Goal: Task Accomplishment & Management: Use online tool/utility

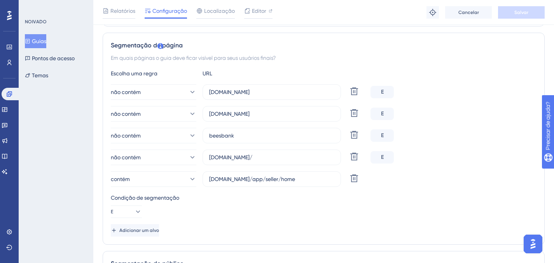
scroll to position [172, 0]
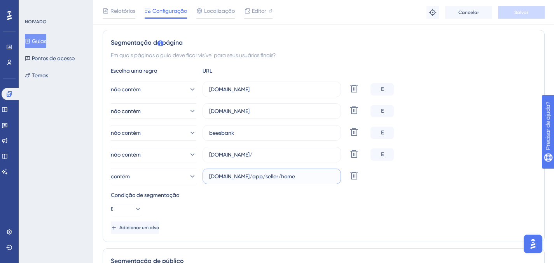
click at [246, 178] on input "[DOMAIN_NAME]/app/seller/home" at bounding box center [271, 176] width 125 height 9
paste input "ttps://app"
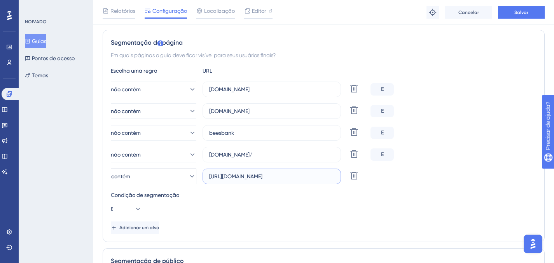
drag, startPoint x: 227, startPoint y: 175, endPoint x: 194, endPoint y: 175, distance: 32.7
click at [194, 175] on div "contém [URL][DOMAIN_NAME] Excluir" at bounding box center [239, 177] width 257 height 16
type input "/[DOMAIN_NAME]/app/seller/home"
click at [271, 205] on div "Condição de segmentação E" at bounding box center [324, 203] width 426 height 25
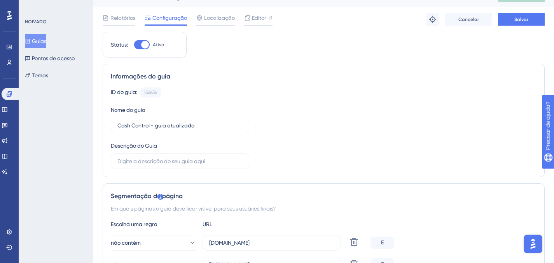
scroll to position [0, 0]
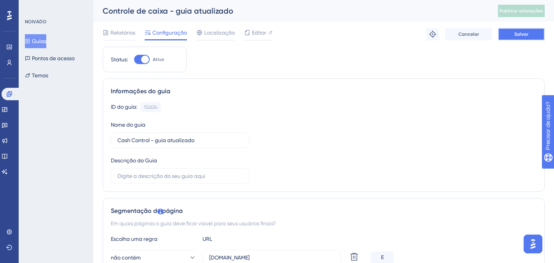
click at [523, 32] on font "Salvar" at bounding box center [522, 34] width 14 height 5
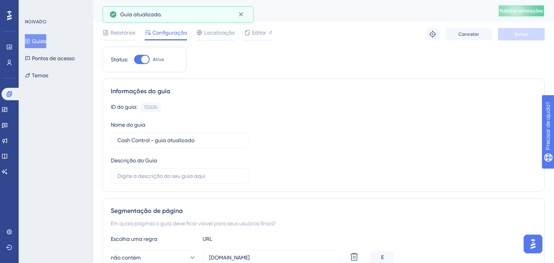
click at [531, 16] on button "Publicar alterações" at bounding box center [521, 11] width 47 height 12
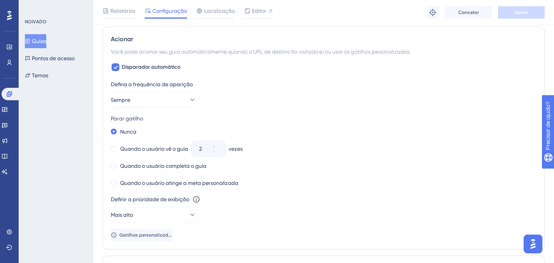
scroll to position [465, 0]
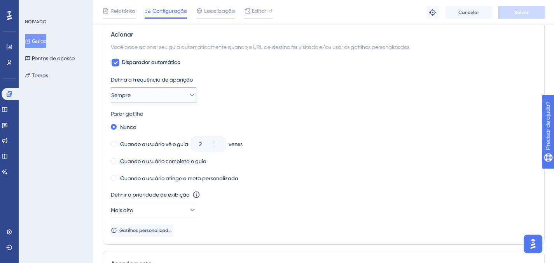
click at [156, 96] on button "Sempre" at bounding box center [154, 96] width 86 height 16
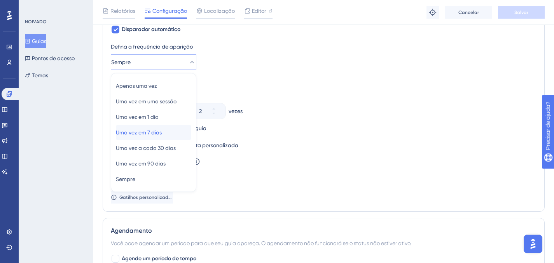
click at [160, 136] on span "Uma vez em 7 dias" at bounding box center [139, 132] width 46 height 9
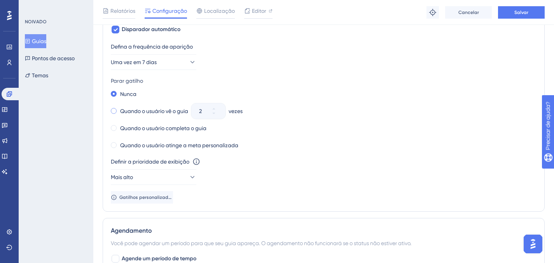
click at [120, 113] on font "Quando o usuário vê o guia" at bounding box center [154, 111] width 68 height 6
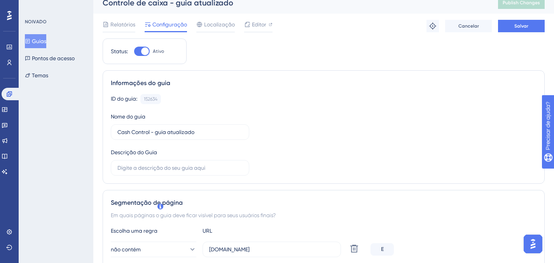
scroll to position [0, 0]
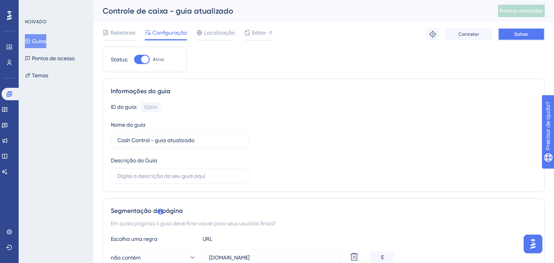
click at [526, 37] on button "Salvar" at bounding box center [521, 34] width 47 height 12
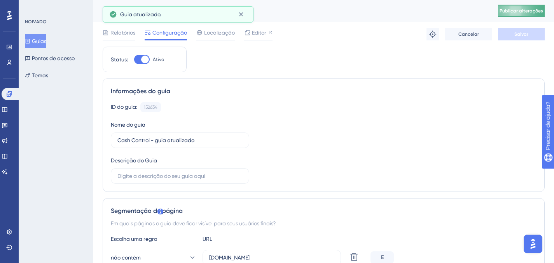
click at [535, 10] on font "Publicar alterações" at bounding box center [522, 10] width 44 height 5
